Goal: Navigation & Orientation: Find specific page/section

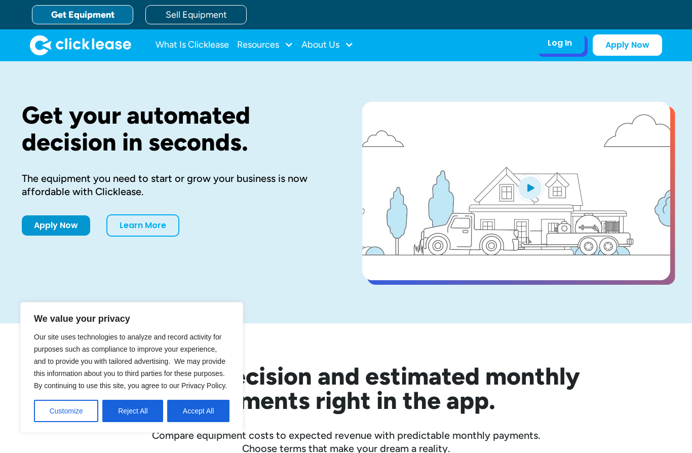
click at [558, 46] on div "Log In" at bounding box center [559, 43] width 24 height 10
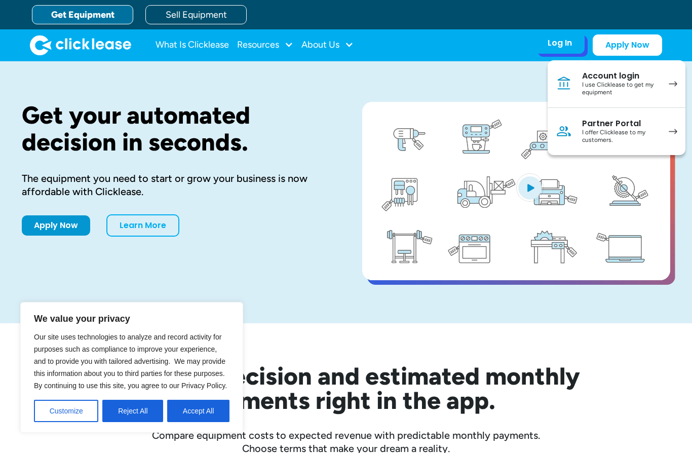
click at [596, 82] on div "I use Clicklease to get my equipment" at bounding box center [620, 89] width 76 height 16
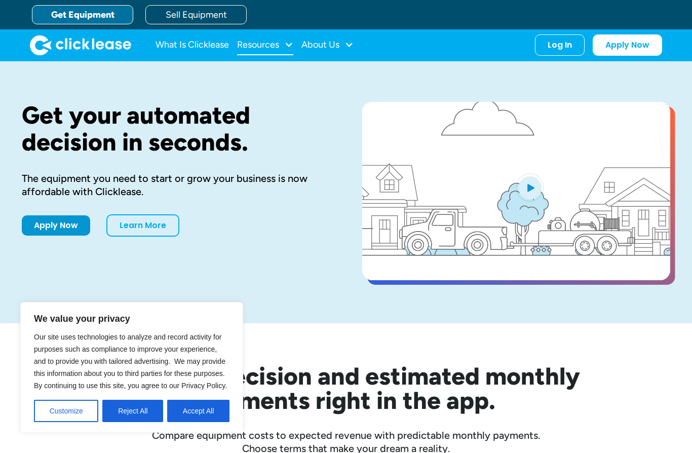
click at [279, 45] on div "Resources" at bounding box center [258, 45] width 42 height 0
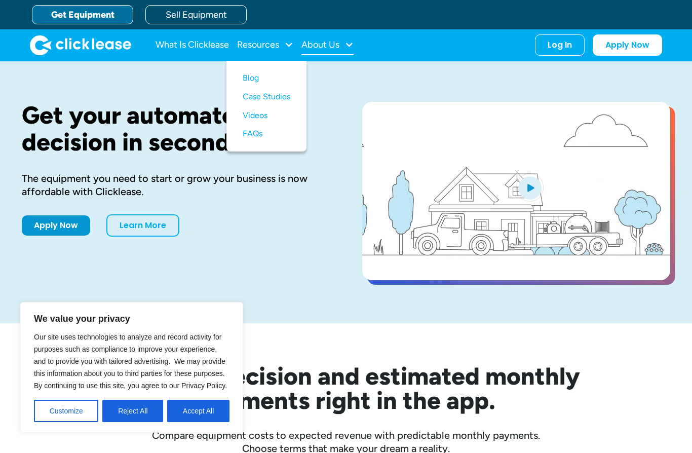
click at [341, 46] on div "About Us" at bounding box center [327, 45] width 52 height 20
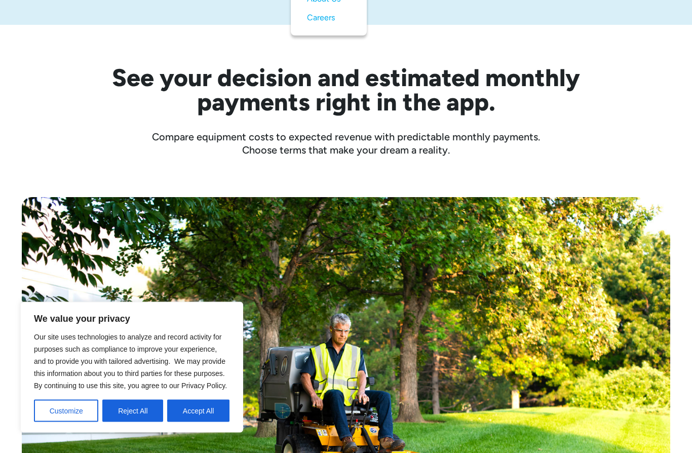
scroll to position [307, 0]
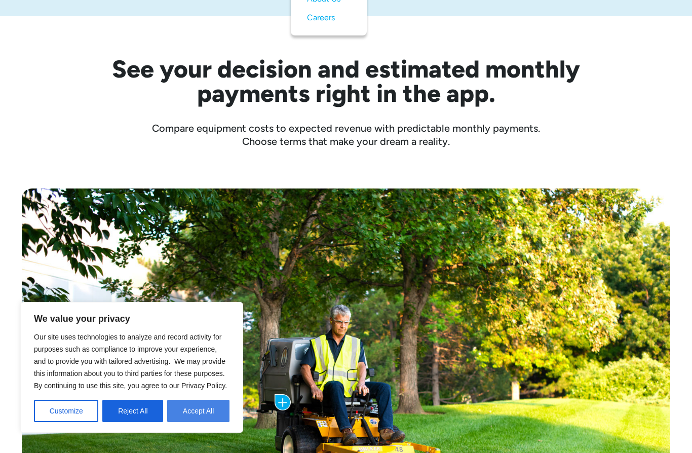
click at [191, 422] on button "Accept All" at bounding box center [198, 410] width 62 height 22
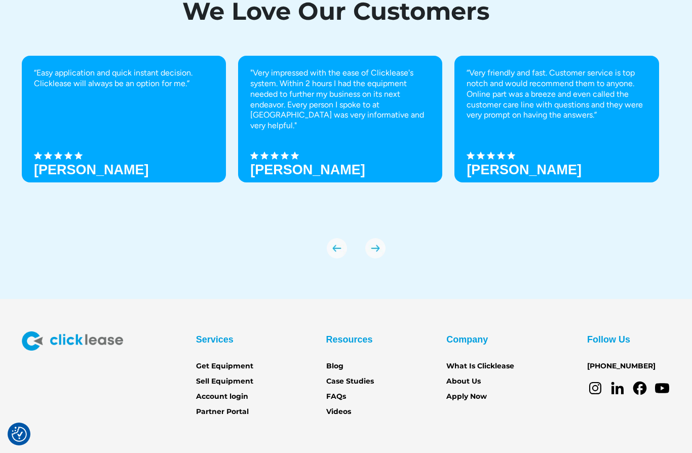
scroll to position [3462, 0]
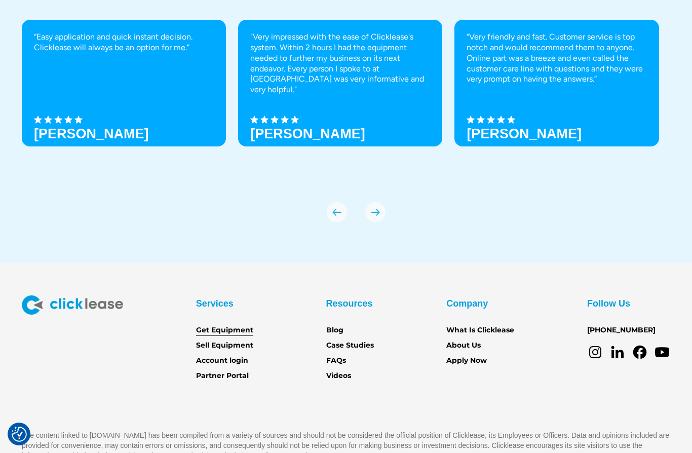
click at [209, 328] on link "Get Equipment" at bounding box center [224, 329] width 57 height 11
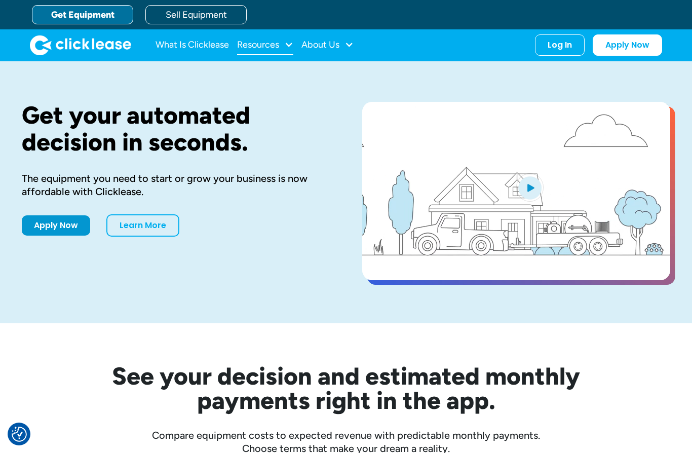
click at [286, 44] on div at bounding box center [288, 44] width 9 height 9
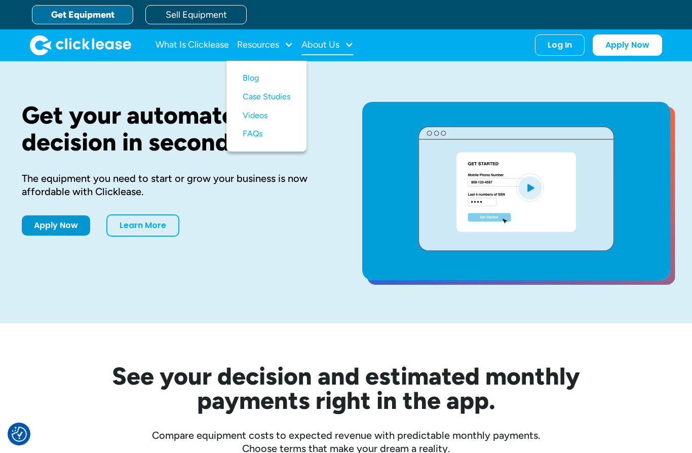
click at [339, 45] on div "About Us" at bounding box center [320, 45] width 38 height 0
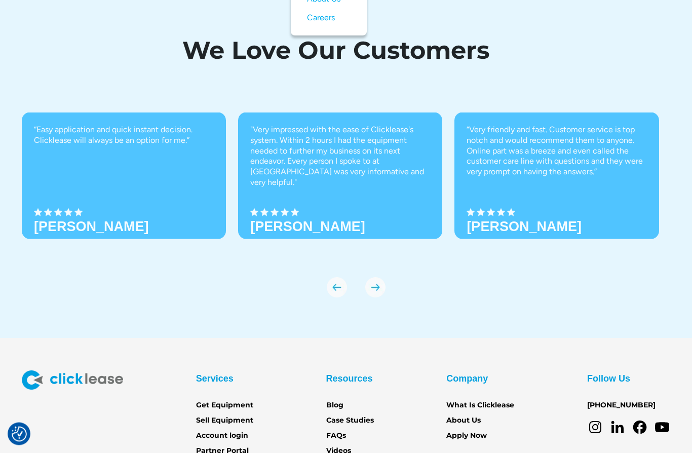
scroll to position [3462, 0]
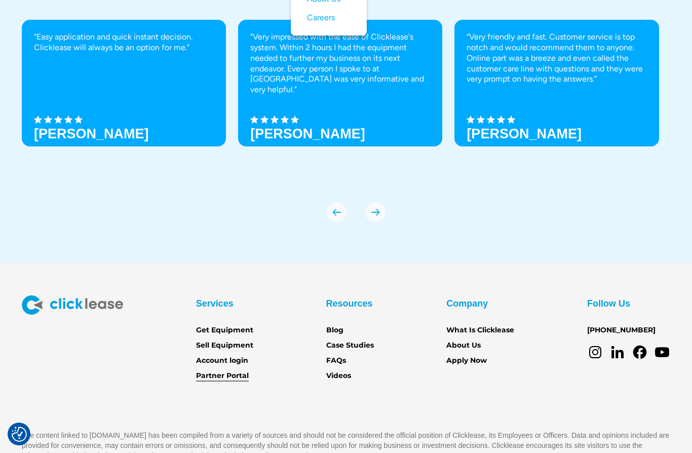
click at [216, 375] on link "Partner Portal" at bounding box center [222, 375] width 53 height 11
